Goal: Find specific page/section: Find specific page/section

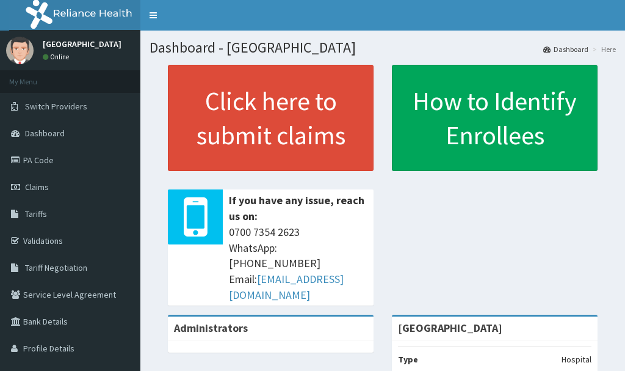
click at [82, 242] on link "Validations" at bounding box center [70, 240] width 140 height 27
click at [558, 53] on link "Dashboard" at bounding box center [565, 49] width 45 height 10
click at [565, 55] on ol "Dashboard Here" at bounding box center [579, 49] width 79 height 19
click at [567, 51] on link "Dashboard" at bounding box center [565, 49] width 45 height 10
click at [47, 234] on link "Validations" at bounding box center [70, 240] width 140 height 27
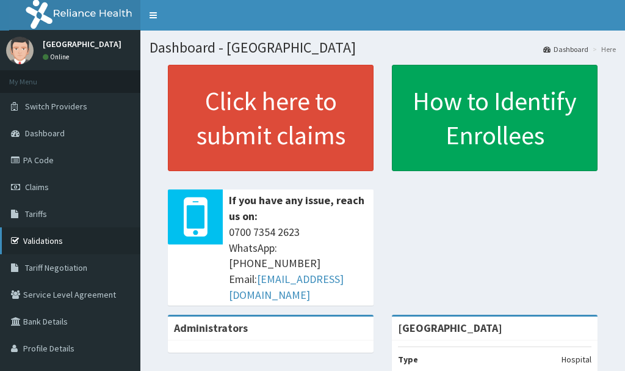
click at [49, 236] on link "Validations" at bounding box center [70, 240] width 140 height 27
